Goal: Information Seeking & Learning: Learn about a topic

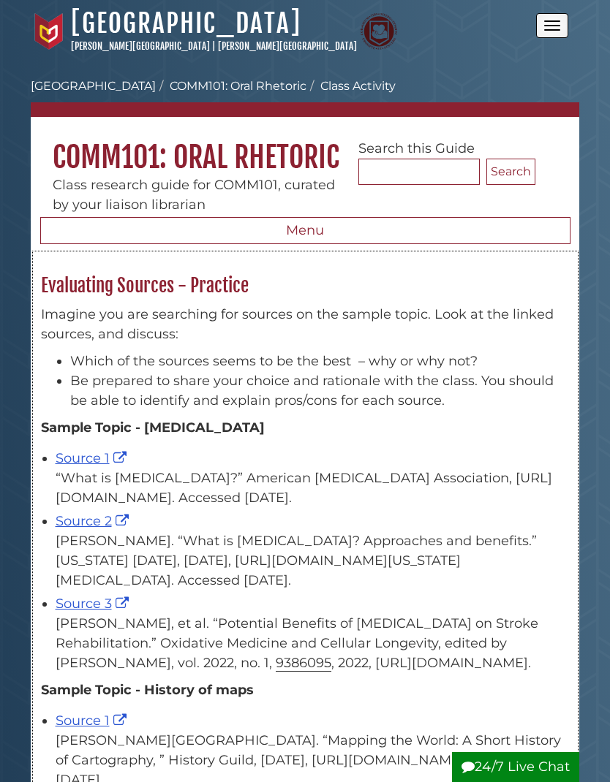
click at [86, 466] on link "Source 1" at bounding box center [93, 458] width 75 height 16
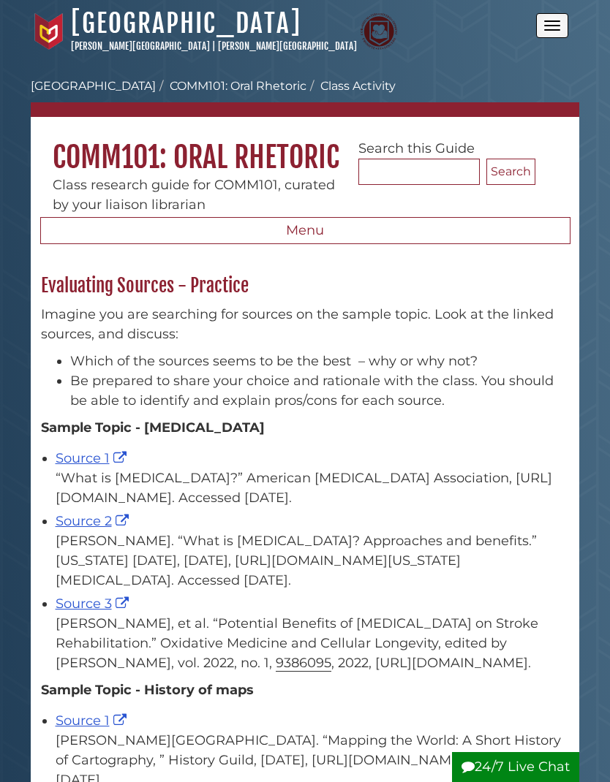
click at [421, 229] on button "Menu" at bounding box center [305, 231] width 530 height 28
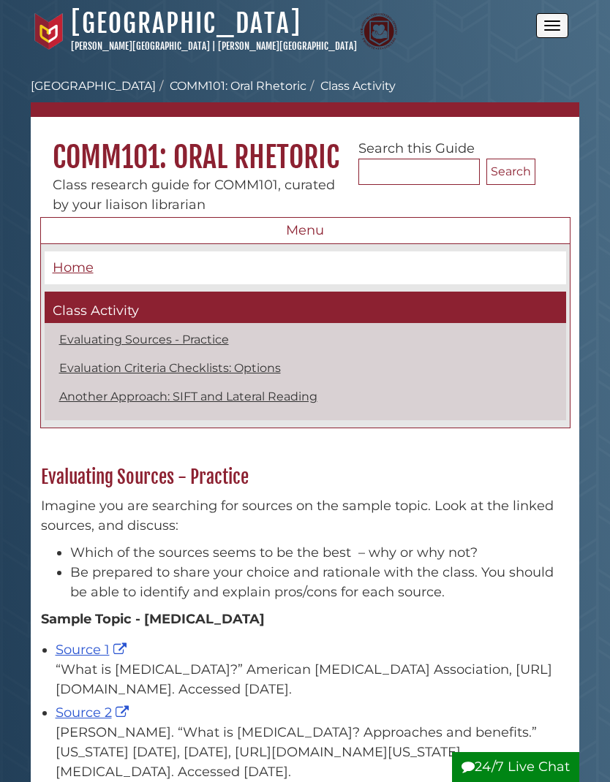
click at [80, 275] on span "Home" at bounding box center [73, 267] width 41 height 16
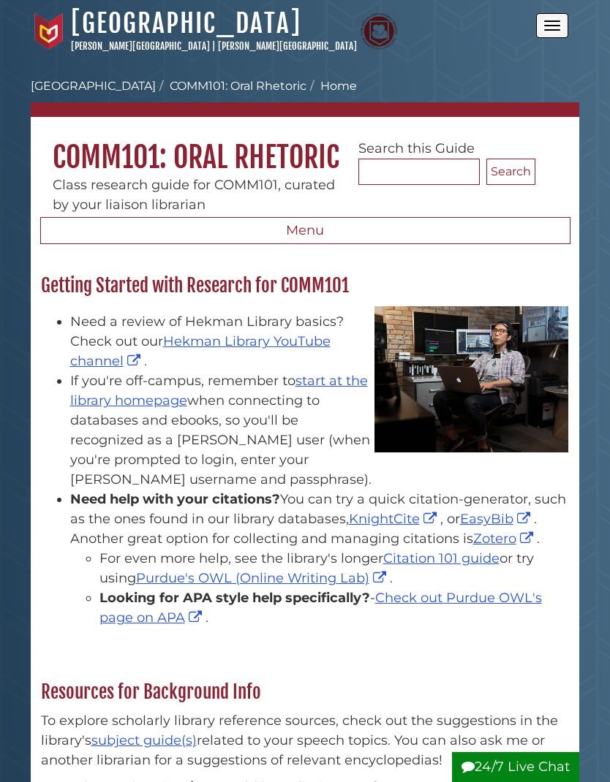
click at [563, 19] on button "Open the menu" at bounding box center [552, 25] width 32 height 25
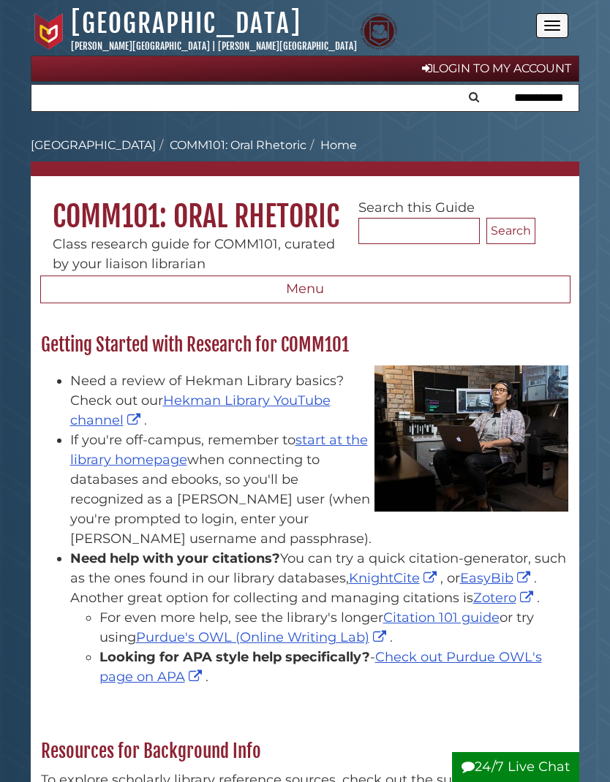
click at [74, 97] on input "text" at bounding box center [304, 98] width 547 height 26
type input "**********"
click at [51, 95] on button "Search" at bounding box center [51, 96] width 19 height 22
click at [197, 102] on input "**********" at bounding box center [304, 98] width 547 height 26
click at [51, 95] on button "Search" at bounding box center [51, 96] width 19 height 22
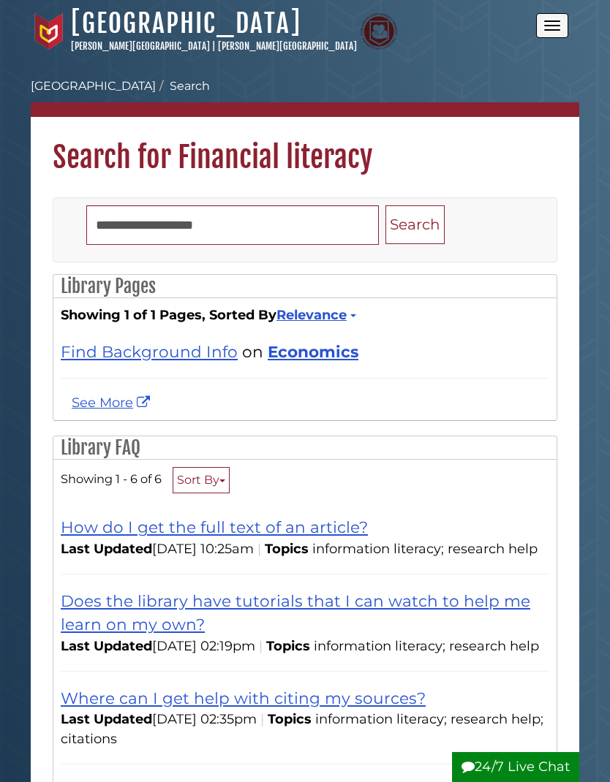
click at [563, 25] on button "Open the menu" at bounding box center [552, 25] width 32 height 25
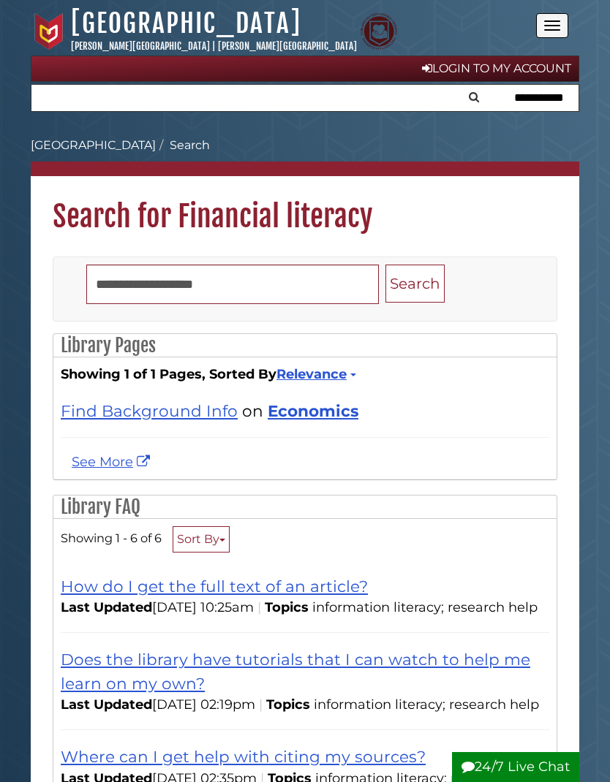
click at [562, 22] on button "Open the menu" at bounding box center [552, 25] width 32 height 25
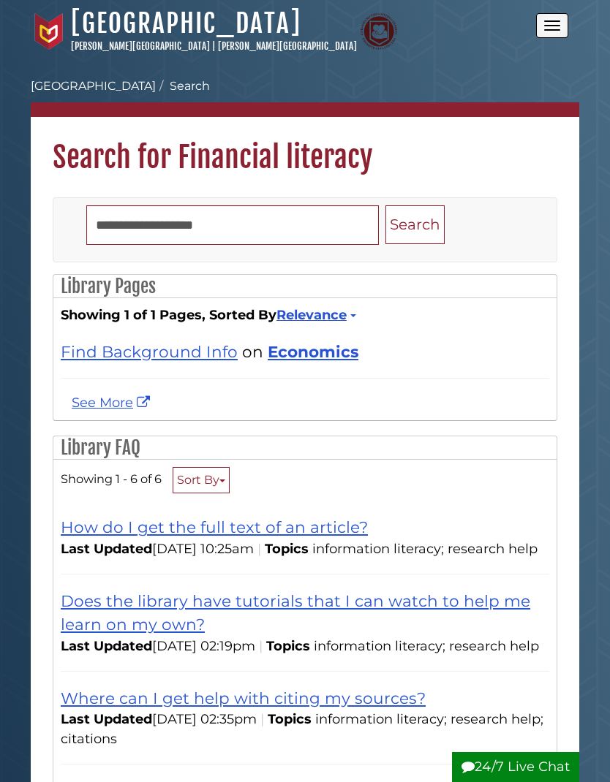
click at [554, 18] on button "Open the menu" at bounding box center [552, 25] width 32 height 25
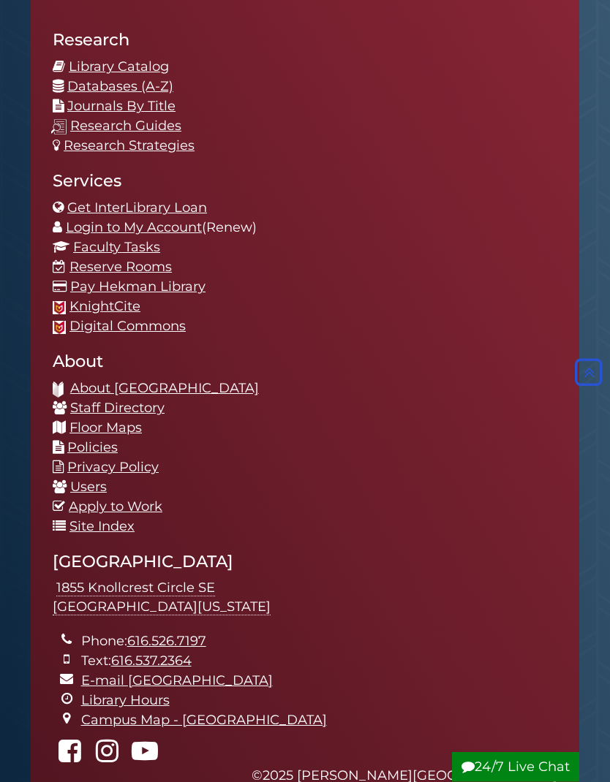
scroll to position [1117, 0]
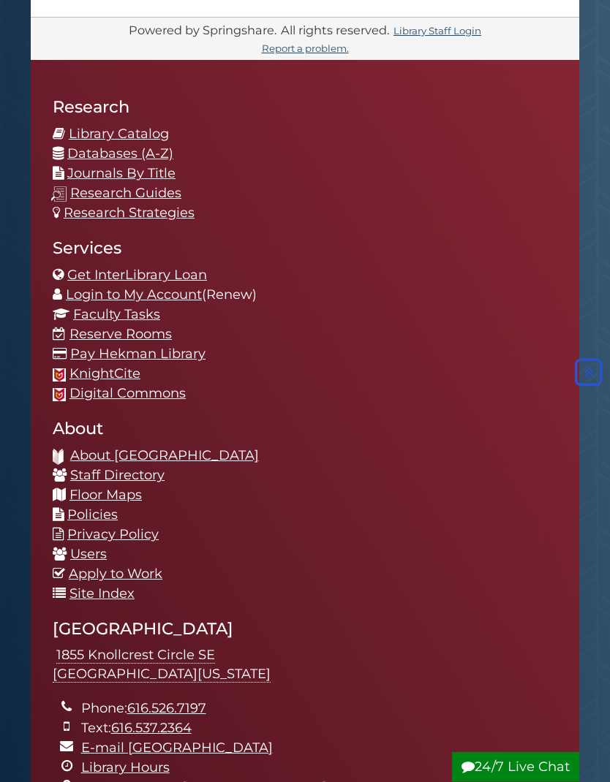
click at [134, 143] on link "Library Catalog" at bounding box center [119, 134] width 100 height 16
